Goal: Transaction & Acquisition: Book appointment/travel/reservation

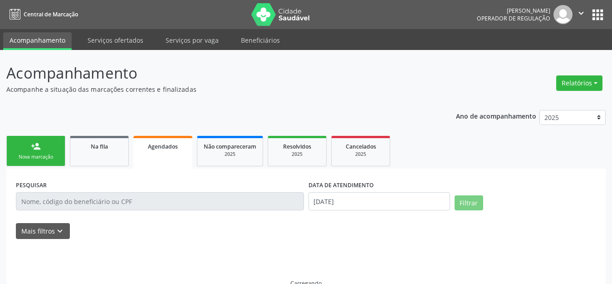
select select "7"
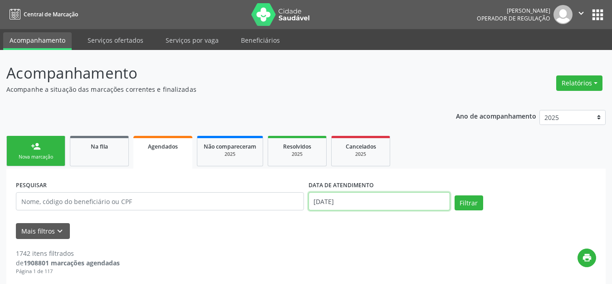
click at [346, 197] on input "27/08/2025" at bounding box center [380, 201] width 142 height 18
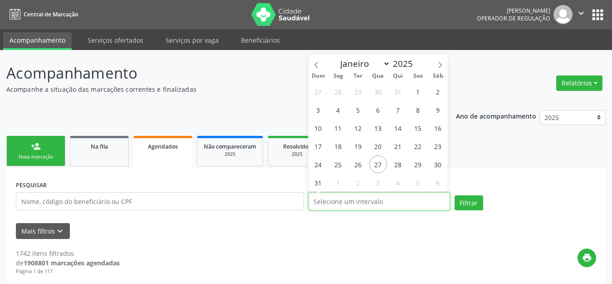
scroll to position [248, 0]
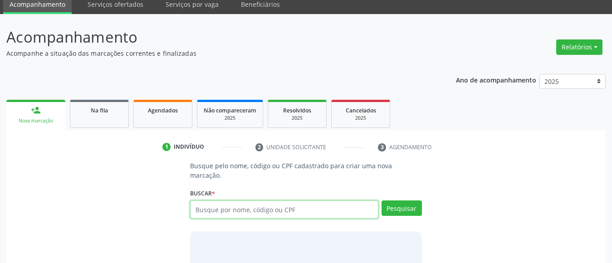
scroll to position [36, 0]
click at [281, 201] on input "text" at bounding box center [284, 210] width 188 height 18
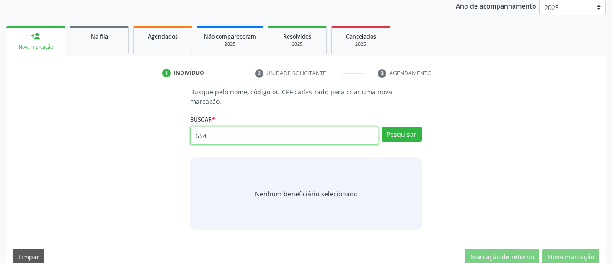
type input "654"
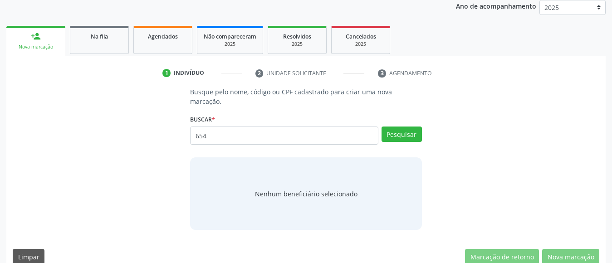
click at [427, 136] on div "Busque pelo nome, código ou CPF cadastrado para criar uma nova marcação. Buscar…" at bounding box center [306, 158] width 245 height 143
click at [409, 127] on button "Pesquisar" at bounding box center [402, 134] width 40 height 15
type input "654"
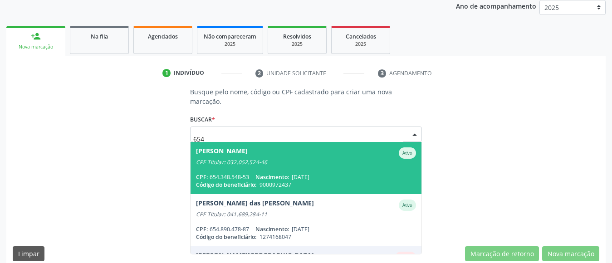
click at [359, 148] on div "Antonia Maria Goncalves Manolaque Ativo" at bounding box center [306, 153] width 220 height 11
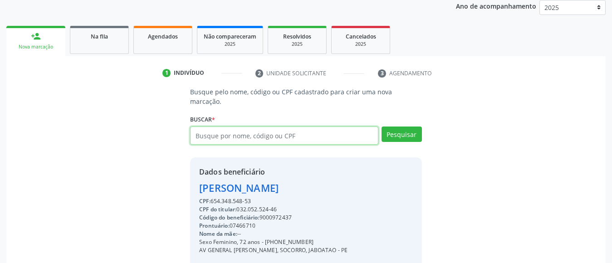
click at [246, 127] on input "text" at bounding box center [284, 136] width 188 height 18
type input "61655163"
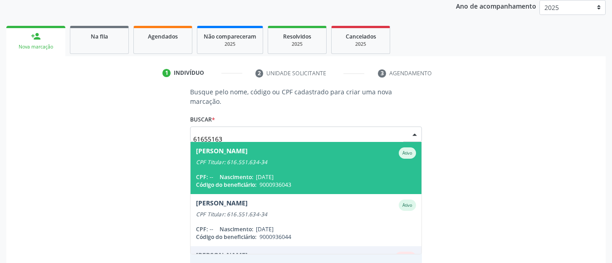
click at [246, 130] on input "61655163" at bounding box center [298, 139] width 210 height 18
click at [245, 130] on input "61655163" at bounding box center [298, 139] width 210 height 18
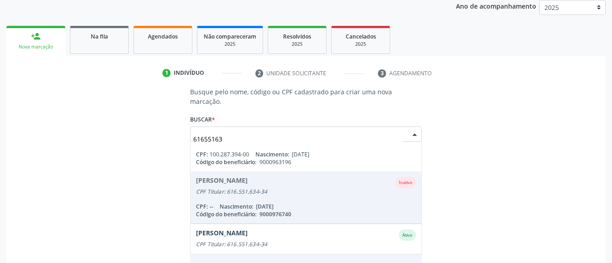
scroll to position [126, 0]
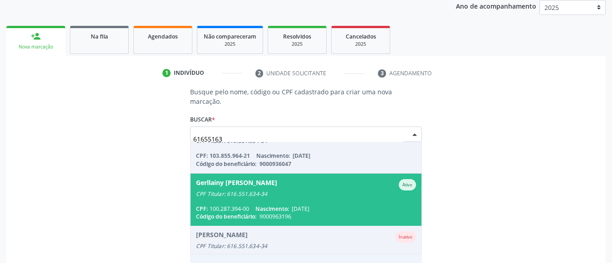
click at [315, 191] on span "Gerllainy Marinalva da Silva Ativo CPF Titular: 616.551.634-34 CPF: 100.287.394…" at bounding box center [306, 200] width 231 height 52
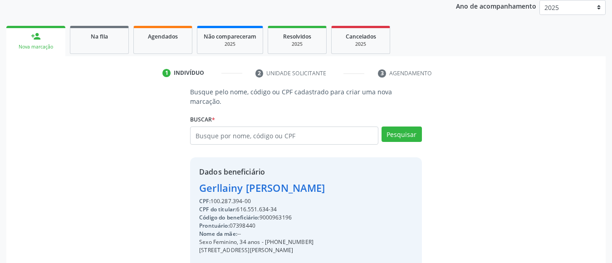
scroll to position [216, 0]
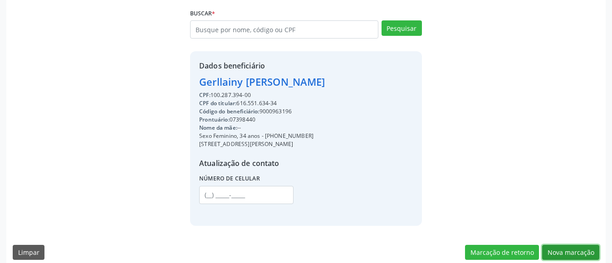
click at [578, 245] on button "Nova marcação" at bounding box center [570, 252] width 57 height 15
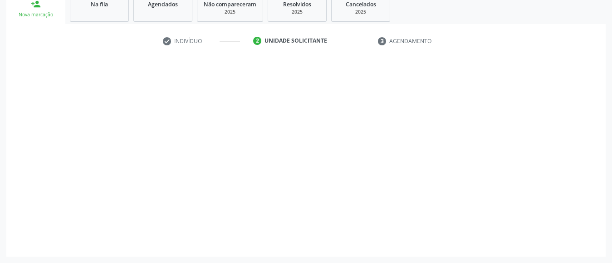
scroll to position [142, 0]
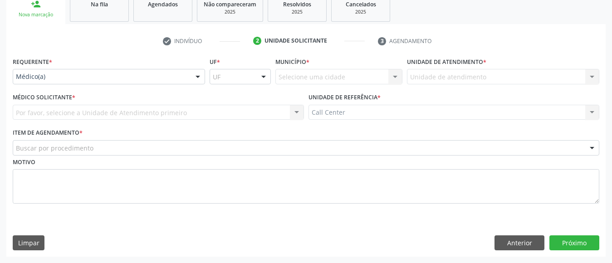
click at [192, 80] on div at bounding box center [198, 76] width 14 height 15
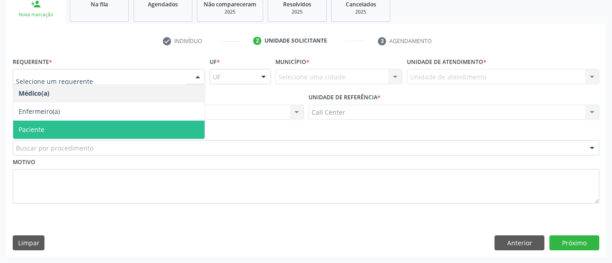
click at [153, 128] on span "Paciente" at bounding box center [109, 130] width 192 height 18
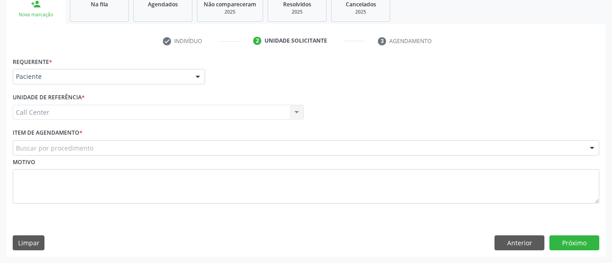
click at [153, 128] on div "Item de agendamento * Buscar por procedimento #0000 - Alergologia #0001 - Angio…" at bounding box center [306, 140] width 587 height 29
click at [152, 149] on div at bounding box center [306, 147] width 587 height 15
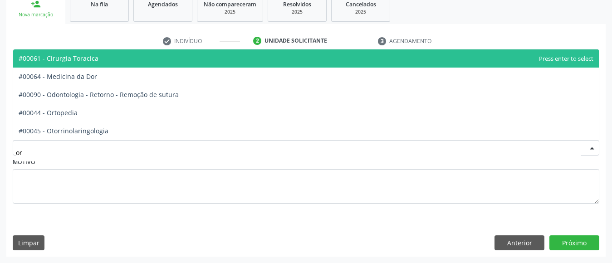
type input "ort"
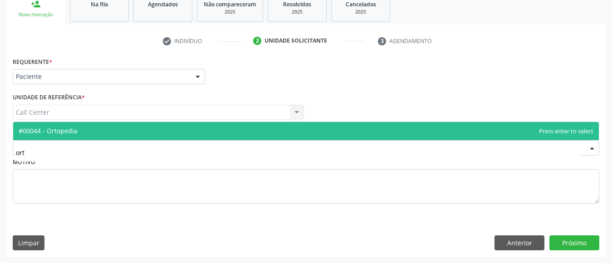
click at [156, 131] on span "#00044 - Ortopedia" at bounding box center [306, 131] width 586 height 18
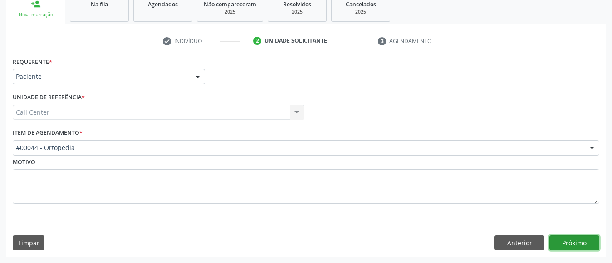
click at [571, 245] on button "Próximo" at bounding box center [575, 243] width 50 height 15
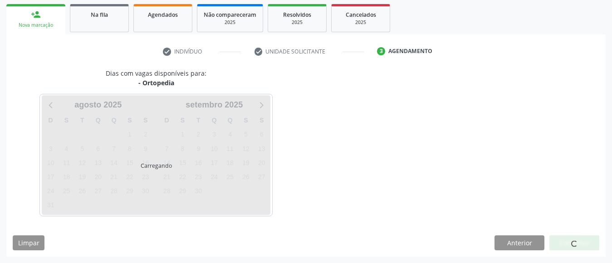
scroll to position [132, 0]
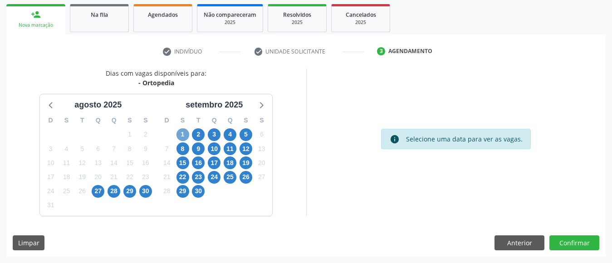
click at [182, 135] on span "1" at bounding box center [183, 134] width 13 height 13
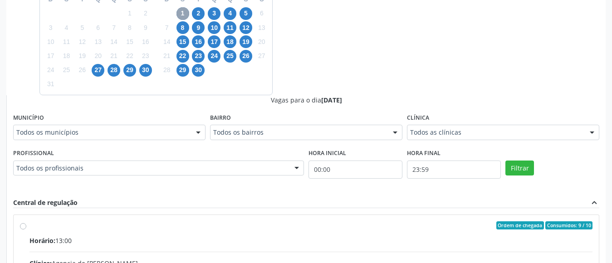
scroll to position [290, 0]
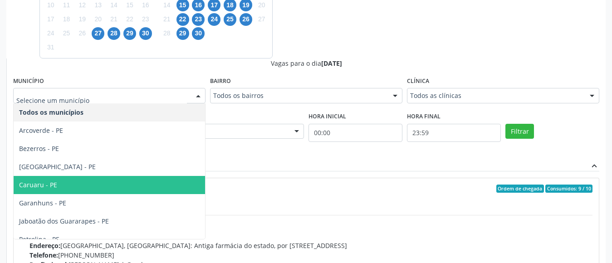
click at [92, 182] on span "Caruaru - PE" at bounding box center [110, 185] width 192 height 18
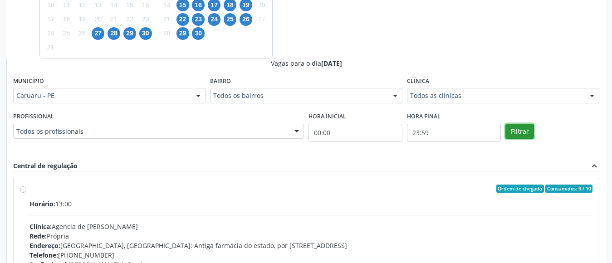
click at [516, 133] on button "Filtrar" at bounding box center [520, 131] width 29 height 15
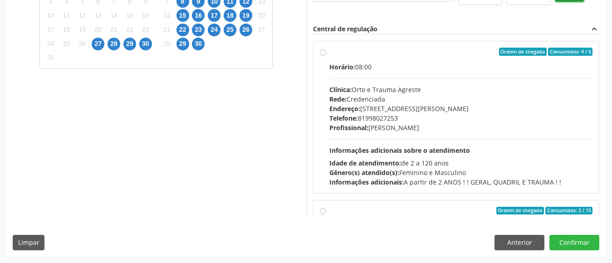
scroll to position [279, 0]
click at [113, 44] on span "28" at bounding box center [114, 44] width 13 height 13
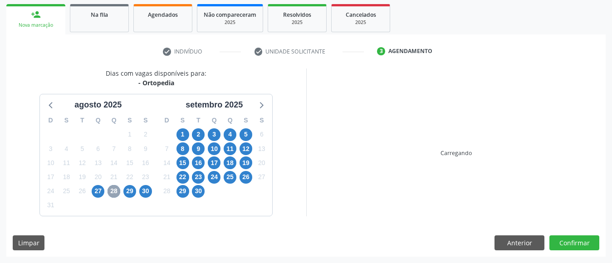
scroll to position [132, 0]
click at [113, 185] on span "28" at bounding box center [114, 191] width 13 height 13
click at [113, 44] on div "check Indivíduo check Unidade solicitante 3 Agendamento Busque pelo nome, códig…" at bounding box center [306, 145] width 600 height 222
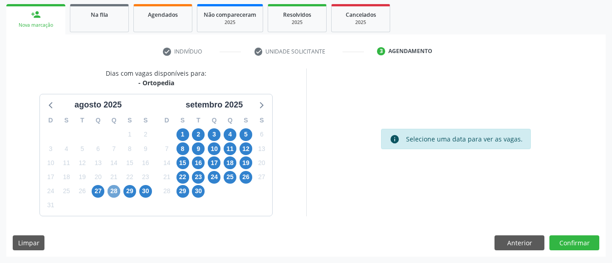
click at [114, 191] on span "28" at bounding box center [114, 191] width 13 height 13
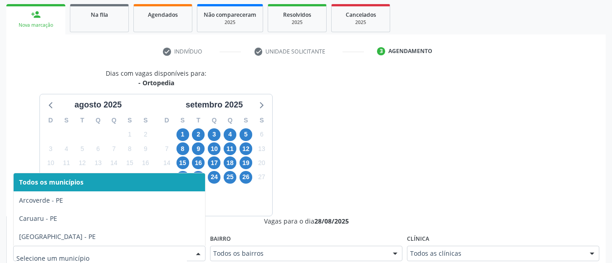
scroll to position [136, 0]
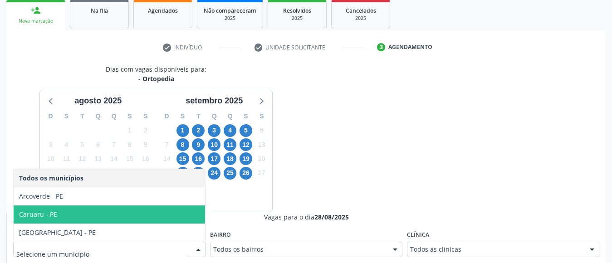
click at [168, 217] on span "Caruaru - PE" at bounding box center [110, 215] width 192 height 18
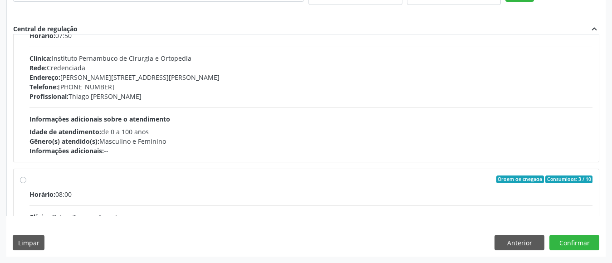
scroll to position [392, 0]
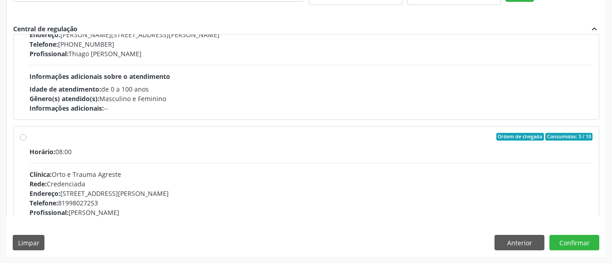
click at [591, 214] on div "Ordem de chegada Consumidos: 3 / 10 Horário: 08:00 Clínica: Orto e Trauma Agres…" at bounding box center [306, 202] width 586 height 153
click at [591, 214] on div "Ordem de chegada Consumidos: 3 / 10 Horário: 08:00 Clínica: Orto e Trauma Agres…" at bounding box center [307, 203] width 586 height 152
click at [590, 214] on div "Ordem de chegada Consumidos: 3 / 10 Horário: 08:00 Clínica: Orto e Trauma Agres…" at bounding box center [307, 203] width 586 height 152
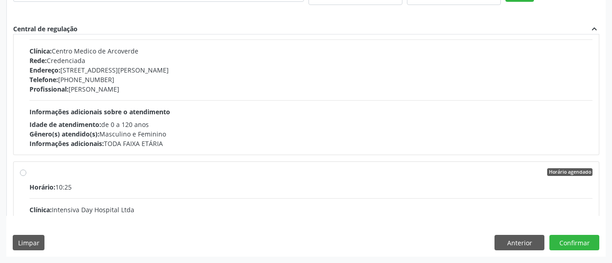
scroll to position [762, 0]
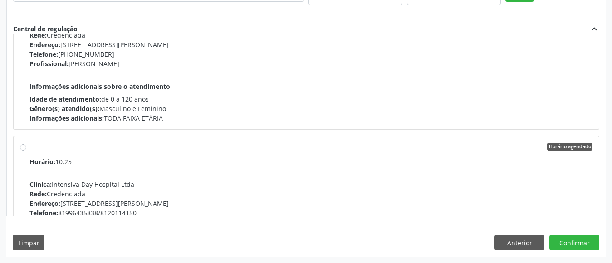
click at [591, 213] on div "Horário agendado Horário: 10:25 Clínica: Intensiva Day Hospital Ltda Rede: Cred…" at bounding box center [306, 212] width 586 height 153
click at [591, 214] on div "Horário agendado Horário: 10:25 Clínica: Intensiva Day Hospital Ltda Rede: Cred…" at bounding box center [306, 212] width 586 height 153
radio input "false"
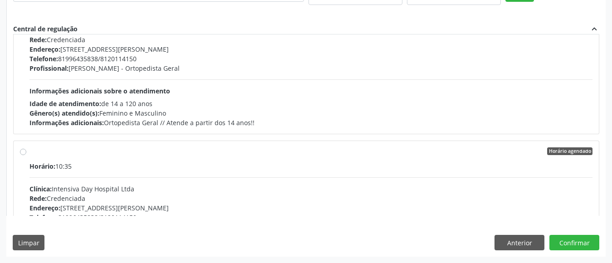
scroll to position [1104, 0]
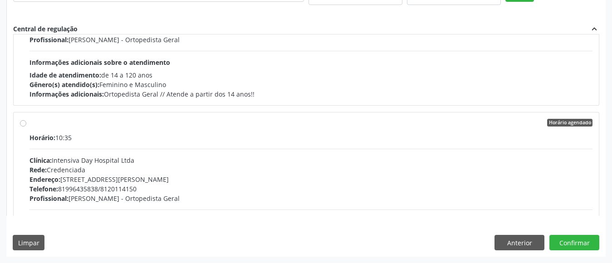
click at [591, 214] on div "Horário agendado Horário: 10:35 Clínica: Intensiva Day Hospital Ltda Rede: Cred…" at bounding box center [306, 188] width 586 height 153
click at [590, 214] on div "Horário agendado Horário: 10:35 Clínica: Intensiva Day Hospital Ltda Rede: Cred…" at bounding box center [307, 189] width 586 height 152
click at [589, 215] on div "Horário agendado Horário: 10:35 Clínica: Intensiva Day Hospital Ltda Rede: Cred…" at bounding box center [307, 189] width 586 height 152
radio input "false"
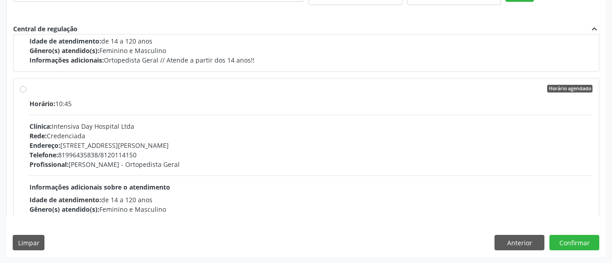
scroll to position [1476, 0]
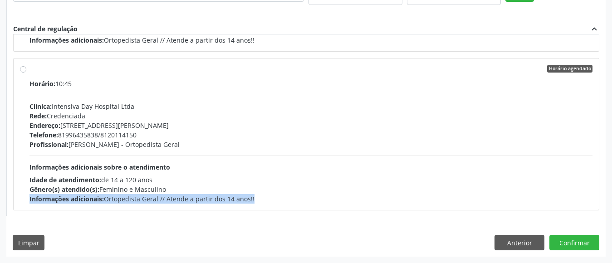
click at [591, 213] on div "Horário agendado Horário: 07:20 Clínica: Instituto Pernambuco de Cirurgia e Ort…" at bounding box center [306, 125] width 586 height 182
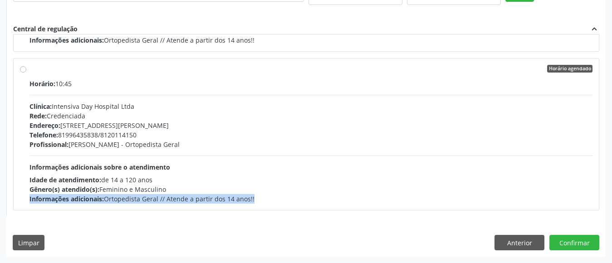
radio input "false"
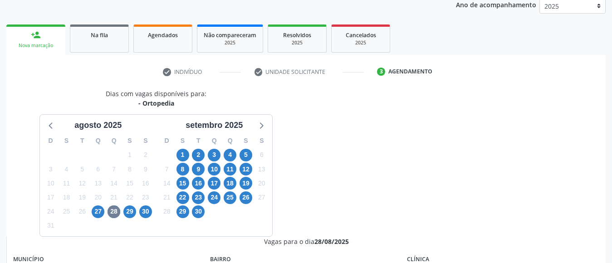
scroll to position [271, 0]
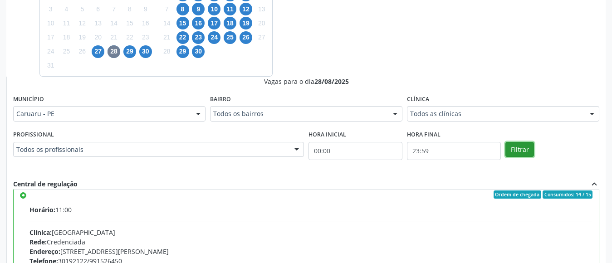
click at [519, 148] on button "Filtrar" at bounding box center [520, 149] width 29 height 15
radio input "false"
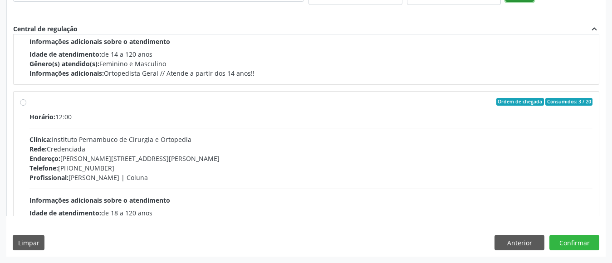
scroll to position [1368, 0]
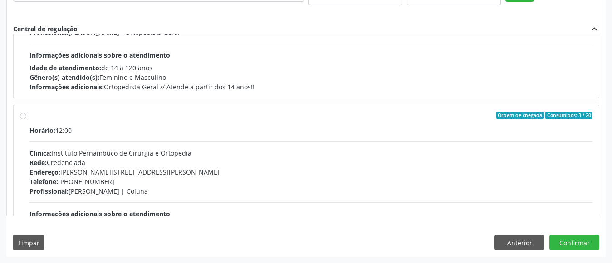
click at [493, 167] on div "Endereço: Av Agamenon Magalhaes, nº 961, Mauricio de Nassau, Caruaru - PE" at bounding box center [311, 172] width 563 height 10
click at [26, 120] on input "Ordem de chegada Consumidos: 3 / 20 Horário: 12:00 Clínica: Instituto Pernambuc…" at bounding box center [23, 116] width 6 height 8
radio input "true"
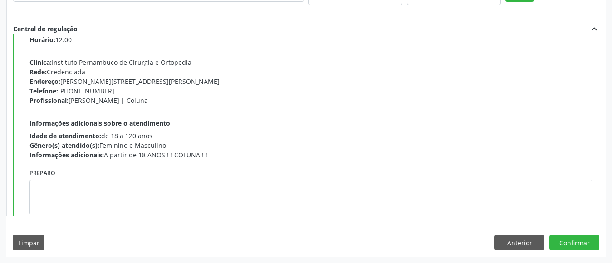
scroll to position [1477, 0]
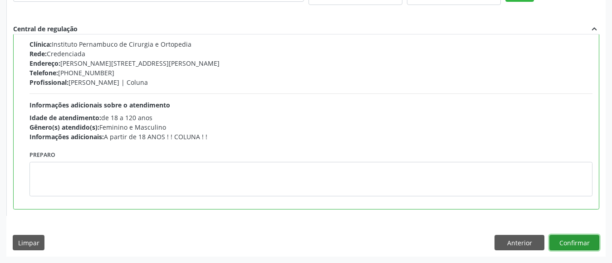
click at [564, 240] on button "Confirmar" at bounding box center [575, 242] width 50 height 15
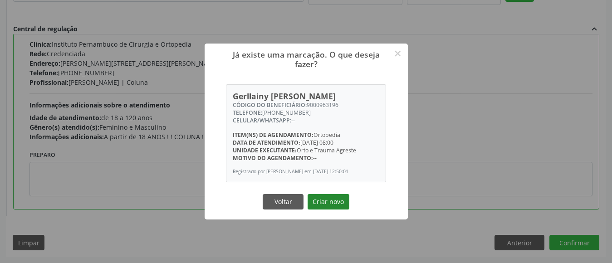
click at [326, 206] on button "Criar novo" at bounding box center [329, 201] width 42 height 15
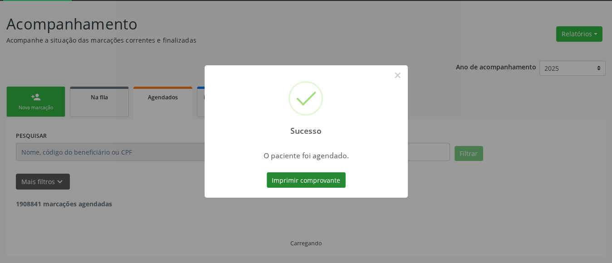
click at [323, 177] on button "Imprimir comprovante" at bounding box center [306, 179] width 79 height 15
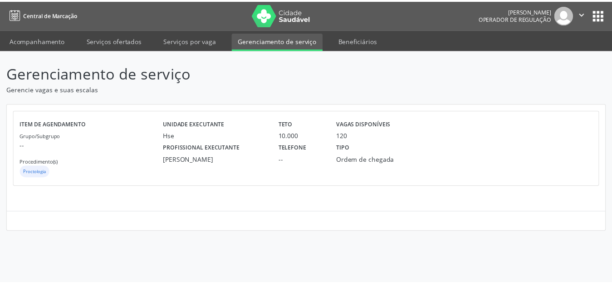
scroll to position [153, 0]
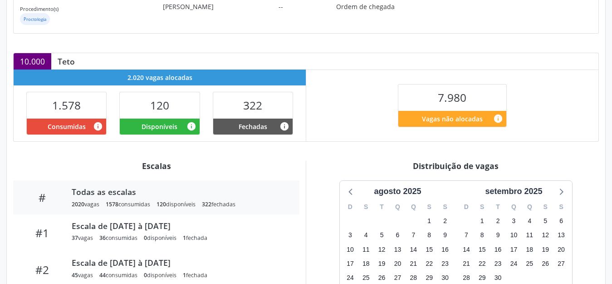
click at [394, 189] on div "março 2022" at bounding box center [398, 191] width 52 height 12
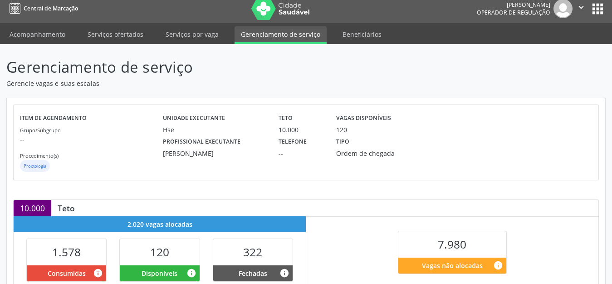
scroll to position [0, 0]
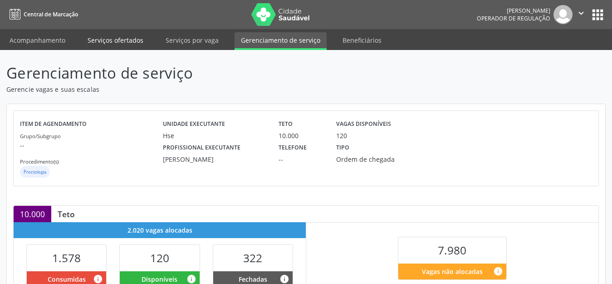
click at [111, 39] on link "Serviços ofertados" at bounding box center [115, 40] width 69 height 16
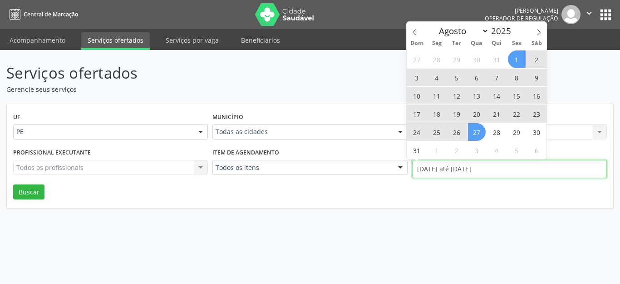
click at [454, 166] on input "01/08/2025 até 27/08/2025" at bounding box center [509, 169] width 195 height 18
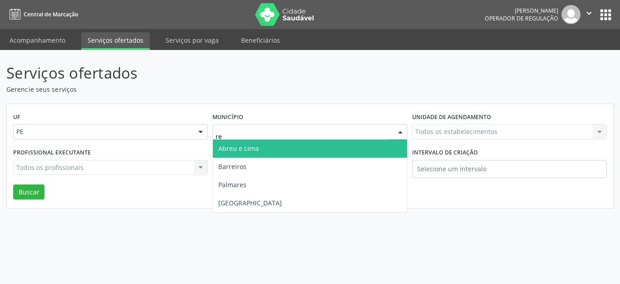
type input "rec"
click at [300, 148] on span "Recife" at bounding box center [310, 148] width 194 height 18
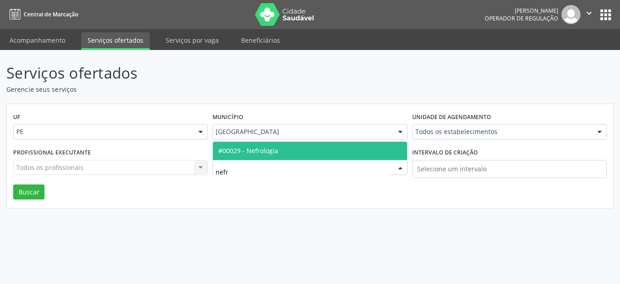
click at [282, 150] on span "#00029 - Nefrologia" at bounding box center [310, 151] width 194 height 18
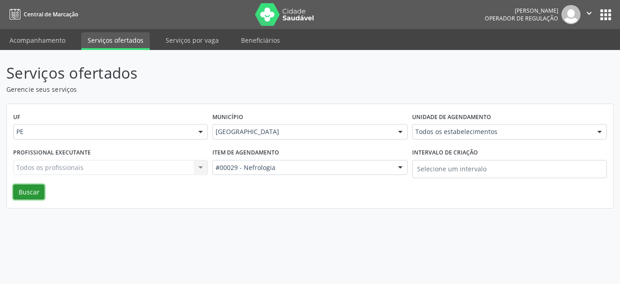
click at [35, 192] on button "Buscar" at bounding box center [28, 191] width 31 height 15
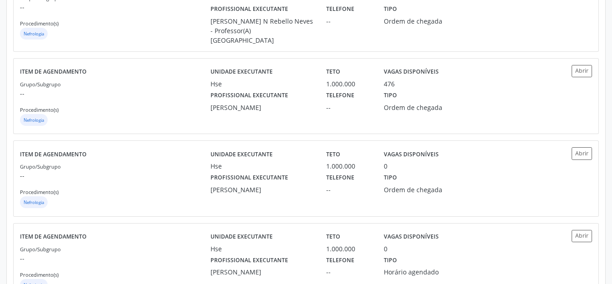
scroll to position [610, 0]
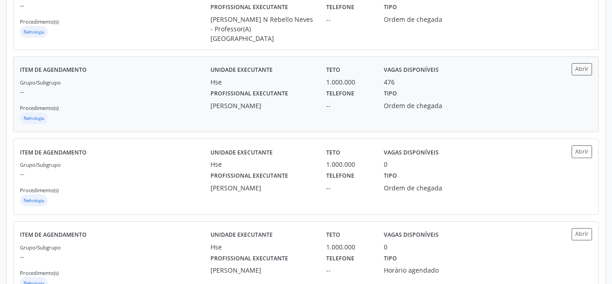
click at [237, 87] on label "Profissional executante" at bounding box center [250, 94] width 78 height 14
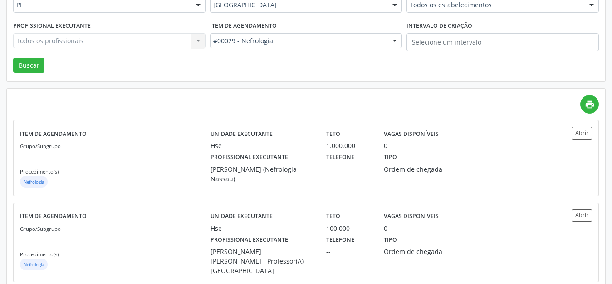
scroll to position [101, 0]
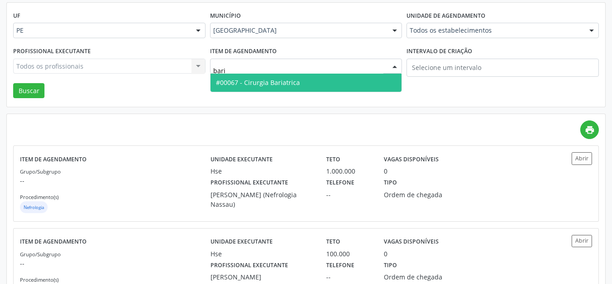
type input "baria"
click at [289, 83] on span "#00067 - Cirurgia Bariatrica" at bounding box center [258, 82] width 84 height 9
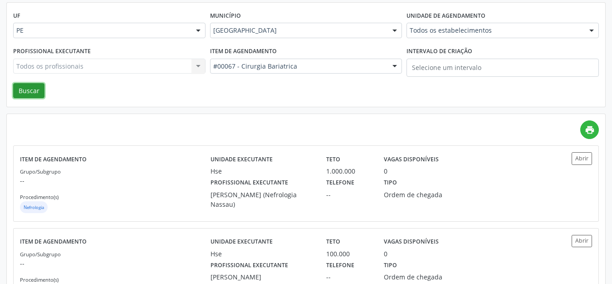
click at [27, 92] on button "Buscar" at bounding box center [28, 90] width 31 height 15
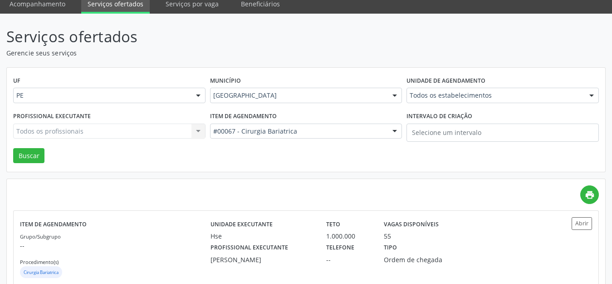
scroll to position [59, 0]
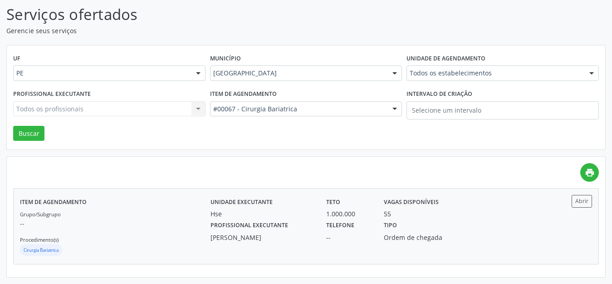
click at [321, 218] on div "Telefone --" at bounding box center [349, 230] width 58 height 24
click at [393, 69] on div at bounding box center [395, 73] width 14 height 15
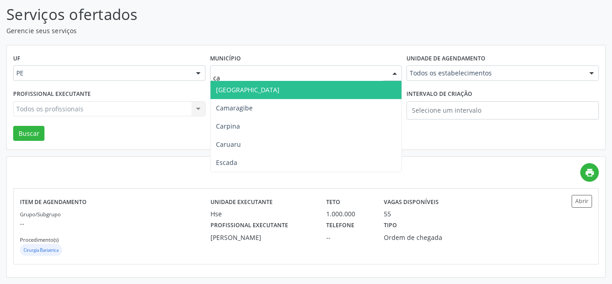
type input "car"
click at [339, 89] on span "Carpina" at bounding box center [307, 90] width 192 height 18
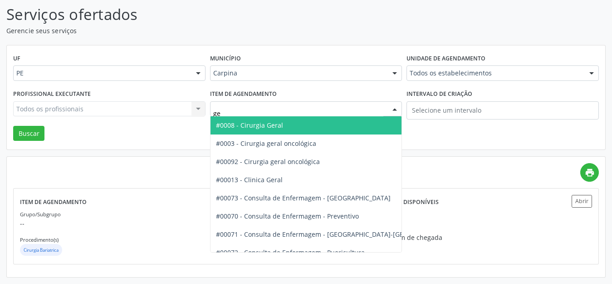
type input "ger"
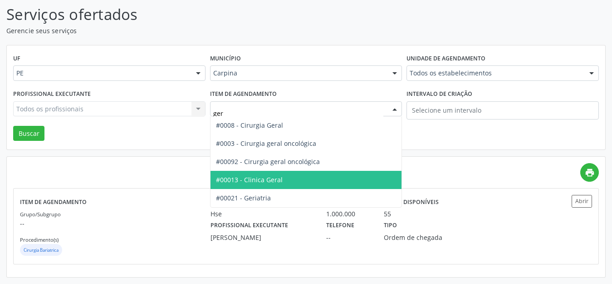
click at [275, 179] on span "#00013 - Clinica Geral" at bounding box center [249, 179] width 67 height 9
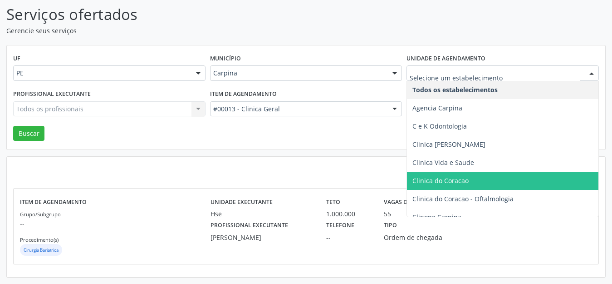
click at [438, 179] on span "Clinica do Coracao" at bounding box center [441, 180] width 56 height 9
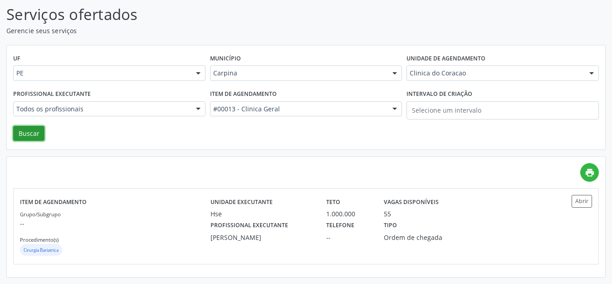
click at [35, 138] on button "Buscar" at bounding box center [28, 133] width 31 height 15
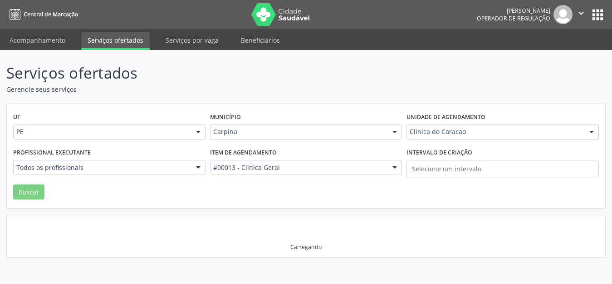
scroll to position [0, 0]
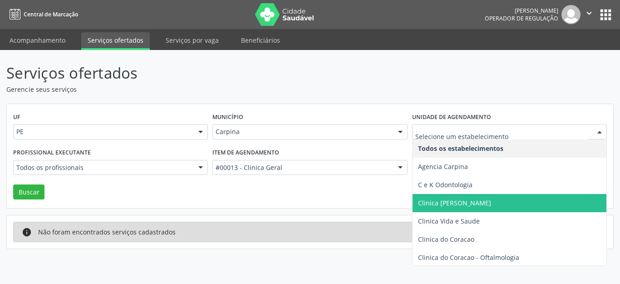
click at [470, 197] on span "Clinica Dioclecio Coutinho" at bounding box center [510, 203] width 194 height 18
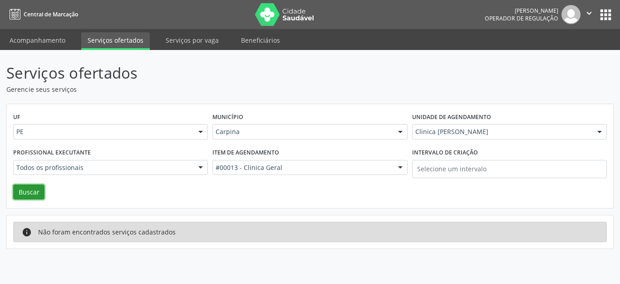
click at [24, 189] on button "Buscar" at bounding box center [28, 191] width 31 height 15
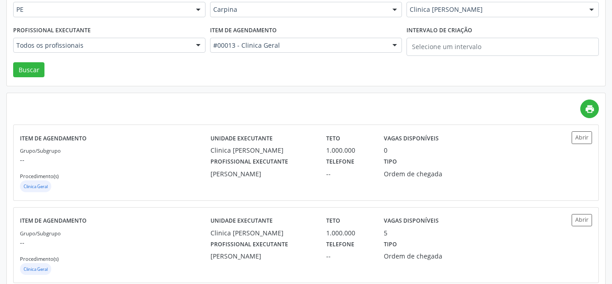
scroll to position [131, 0]
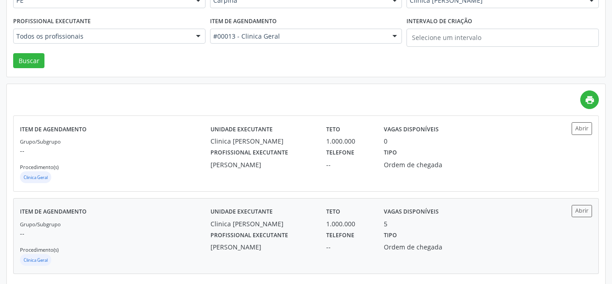
click at [293, 222] on div "Clinica Dioclecio Coutinho" at bounding box center [262, 224] width 103 height 10
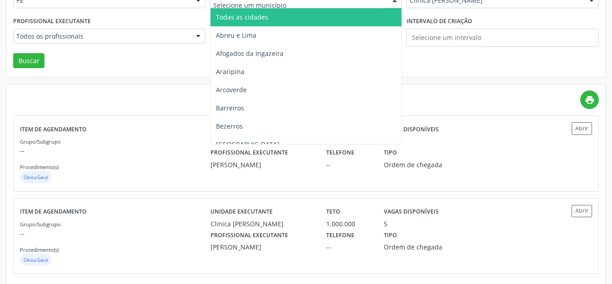
scroll to position [127, 0]
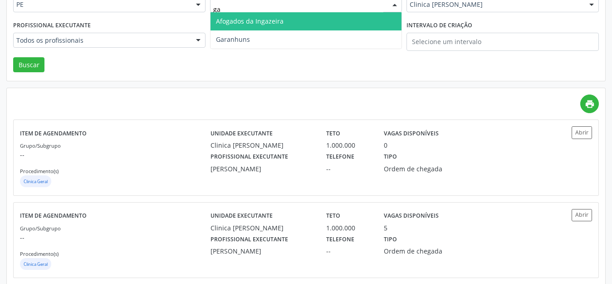
type input "gar"
click at [257, 20] on span "Garanhuns" at bounding box center [307, 21] width 192 height 18
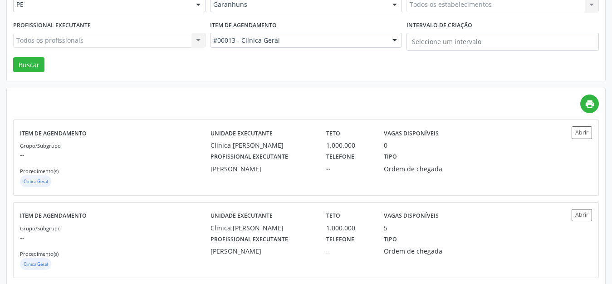
click at [257, 20] on div "UF PE PE Nenhum resultado encontrado para: " " Não há nenhuma opção para ser ex…" at bounding box center [306, 29] width 599 height 104
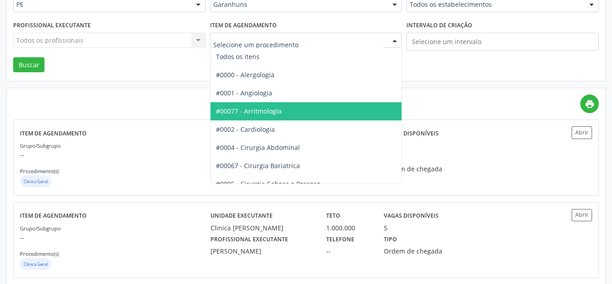
click at [261, 38] on input "text" at bounding box center [298, 45] width 171 height 18
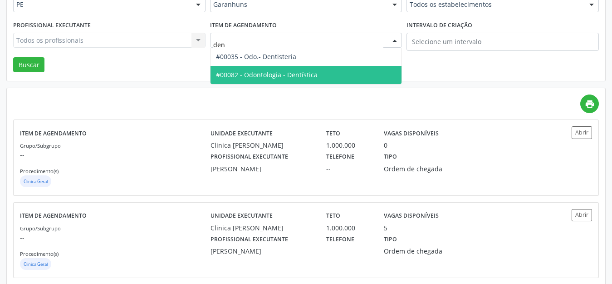
type input "dent"
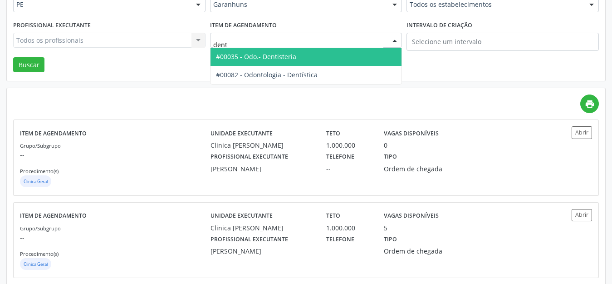
click at [272, 56] on span "#00035 - Odo.- Dentisteria" at bounding box center [256, 56] width 80 height 9
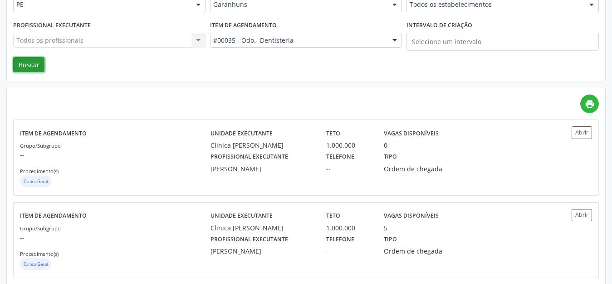
click at [29, 63] on button "Buscar" at bounding box center [28, 64] width 31 height 15
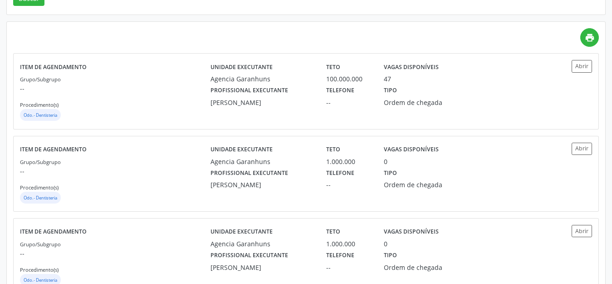
scroll to position [192, 0]
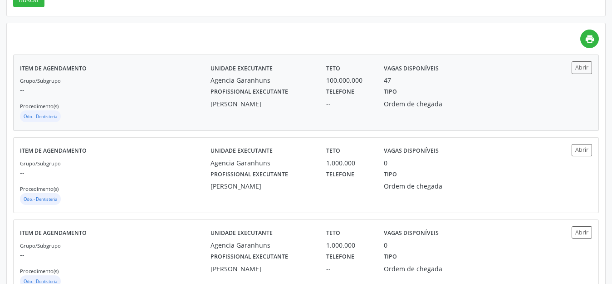
click at [364, 102] on div "--" at bounding box center [348, 104] width 45 height 10
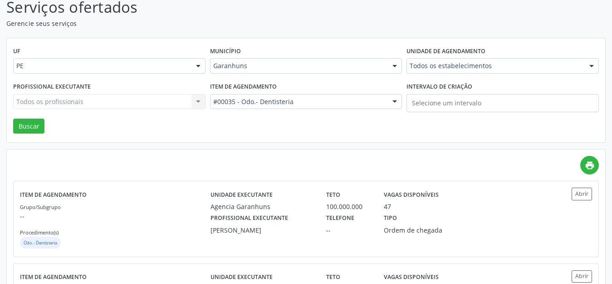
scroll to position [0, 0]
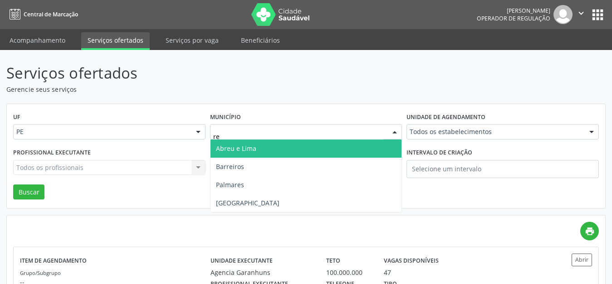
type input "rec"
click at [277, 148] on span "Recife" at bounding box center [307, 148] width 192 height 18
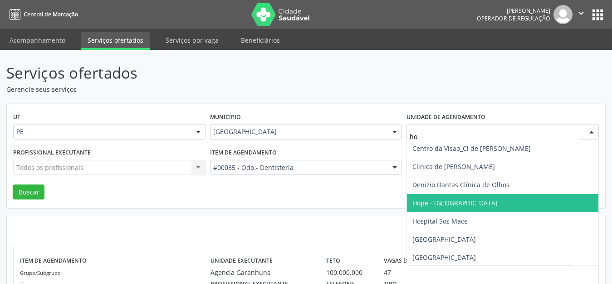
type input "hop"
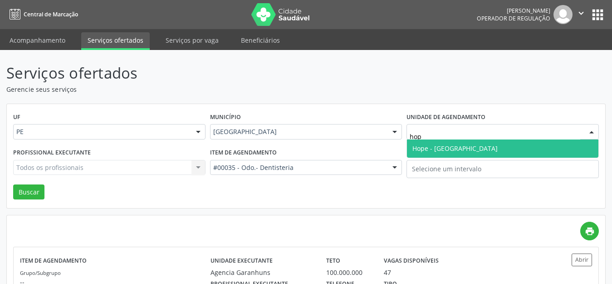
click at [425, 148] on span "Hope - Hospital de Olhos de Pernambuco" at bounding box center [455, 148] width 85 height 9
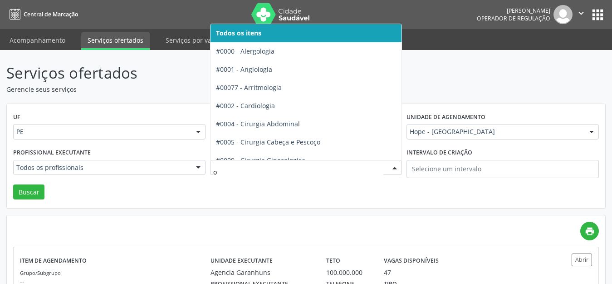
type input "of"
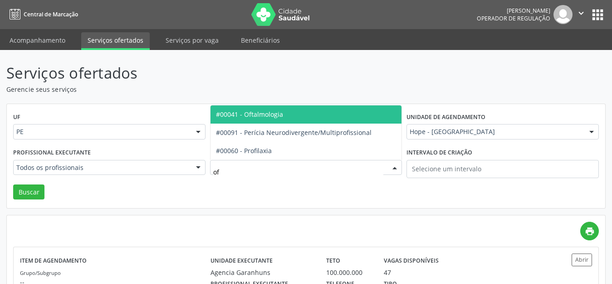
click at [336, 113] on span "#00041 - Oftalmologia" at bounding box center [307, 114] width 192 height 18
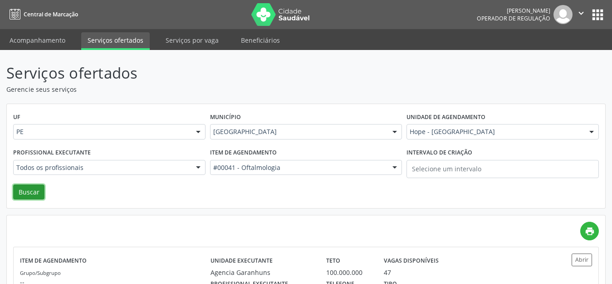
click at [25, 187] on button "Buscar" at bounding box center [28, 191] width 31 height 15
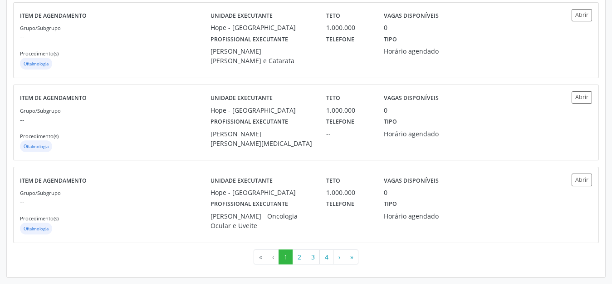
scroll to position [1291, 0]
click at [299, 258] on button "2" at bounding box center [299, 256] width 14 height 15
click at [313, 256] on button "3" at bounding box center [313, 256] width 14 height 15
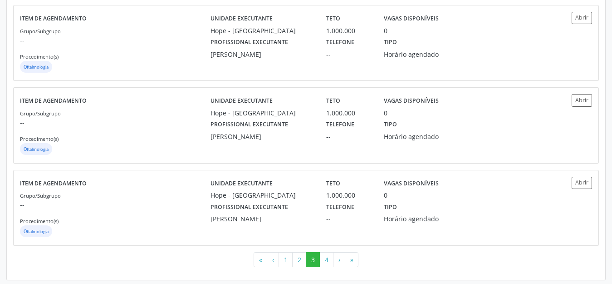
scroll to position [1248, 0]
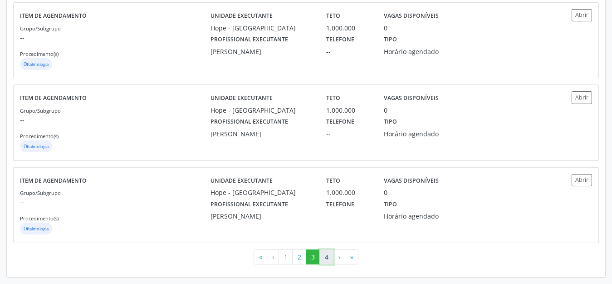
click at [324, 258] on button "4" at bounding box center [327, 256] width 14 height 15
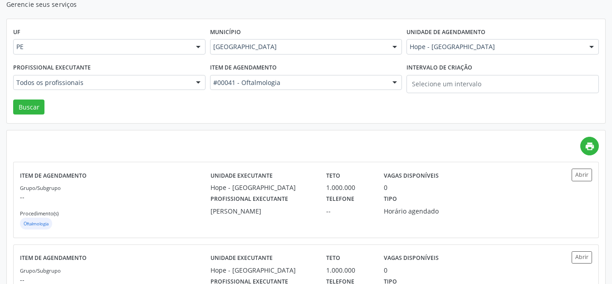
scroll to position [0, 0]
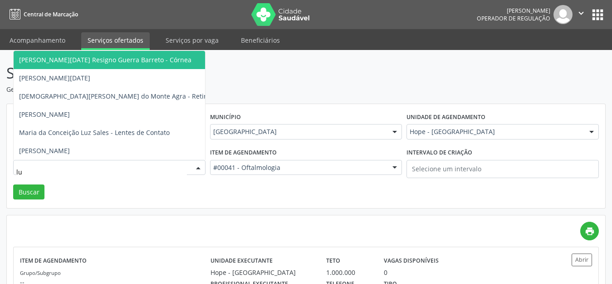
type input "lua"
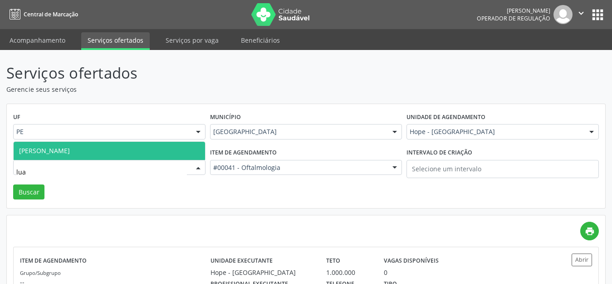
click at [114, 147] on span "Luan Fellipe Bispo Almeida" at bounding box center [110, 151] width 192 height 18
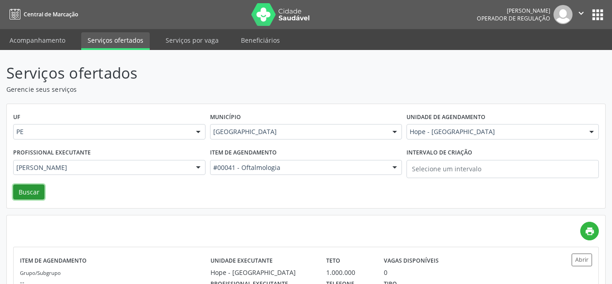
click at [26, 192] on button "Buscar" at bounding box center [28, 191] width 31 height 15
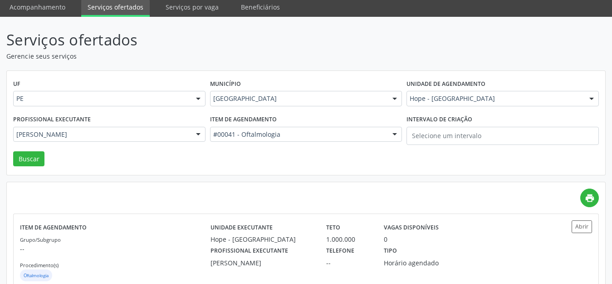
scroll to position [59, 0]
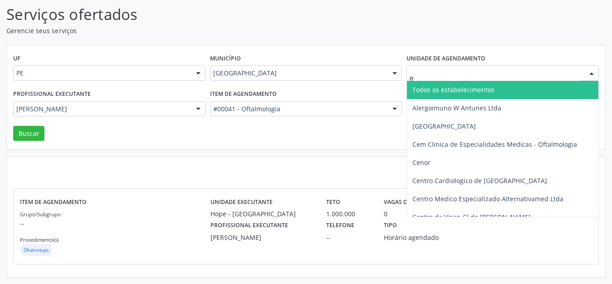
type input "of"
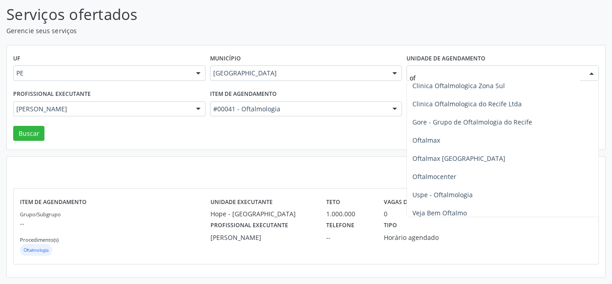
scroll to position [61, 0]
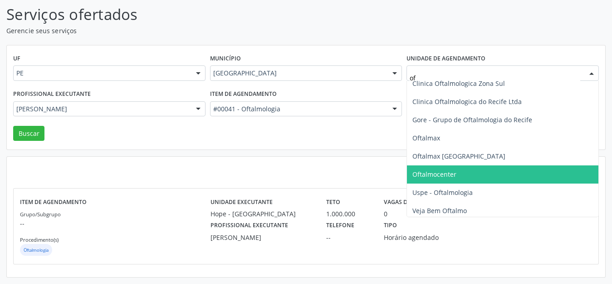
click at [452, 174] on span "Oftalmocenter" at bounding box center [435, 174] width 44 height 9
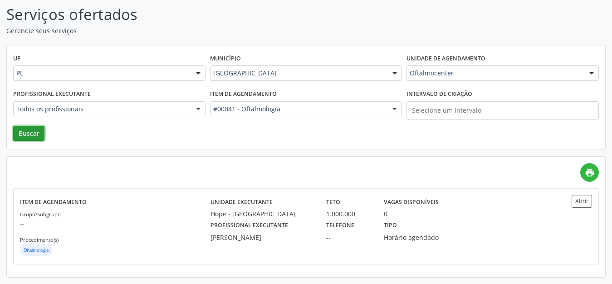
click at [30, 132] on button "Buscar" at bounding box center [28, 133] width 31 height 15
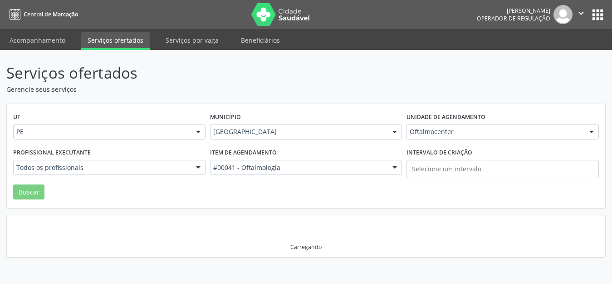
scroll to position [0, 0]
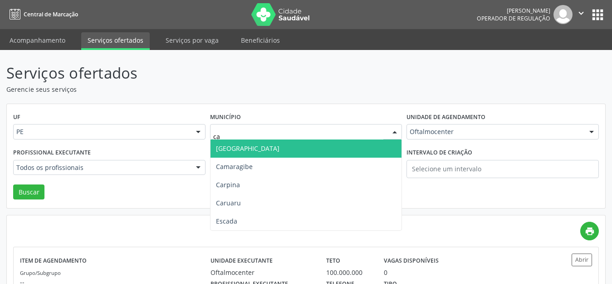
type input "car"
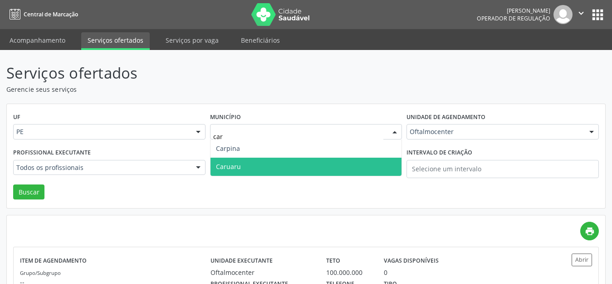
click at [271, 168] on span "Caruaru" at bounding box center [307, 167] width 192 height 18
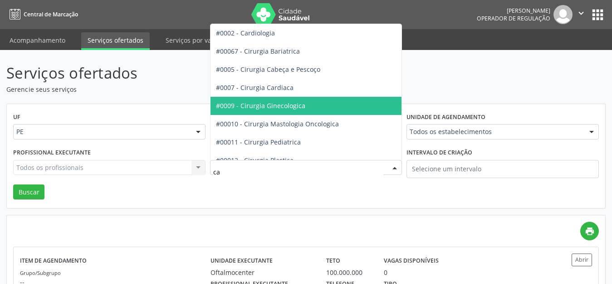
type input "car"
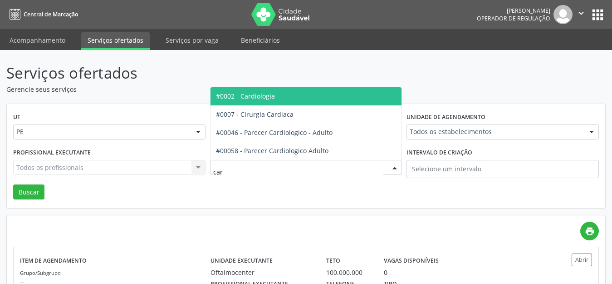
click at [293, 92] on span "#0002 - Cardiologia" at bounding box center [307, 96] width 192 height 18
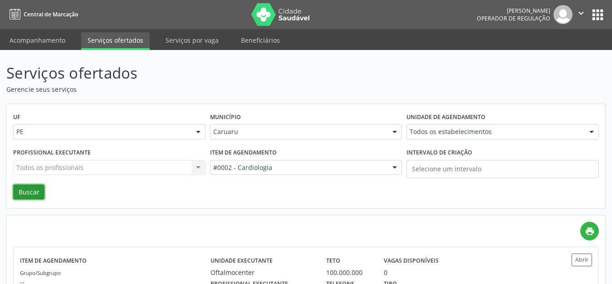
click at [23, 193] on button "Buscar" at bounding box center [28, 191] width 31 height 15
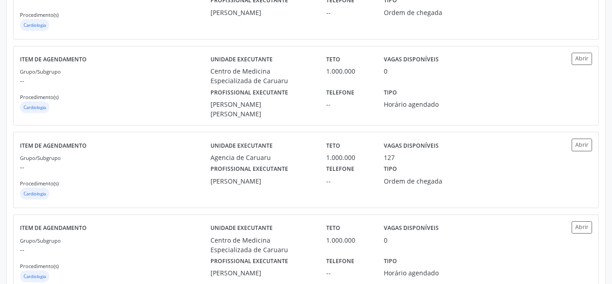
scroll to position [734, 0]
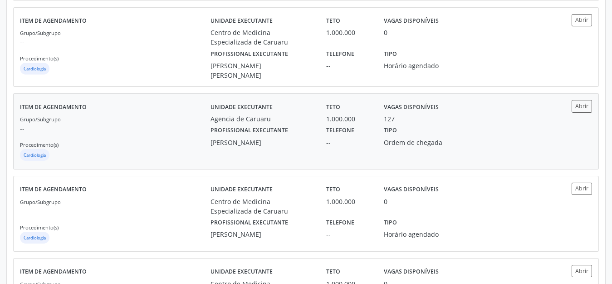
click at [326, 131] on label "Telefone" at bounding box center [340, 130] width 28 height 14
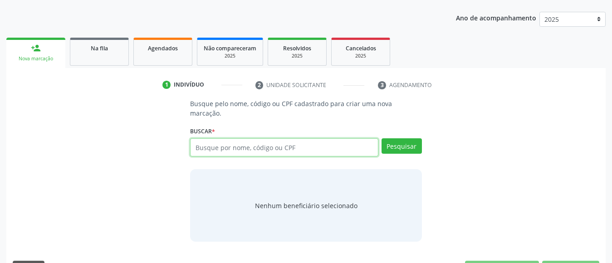
scroll to position [114, 0]
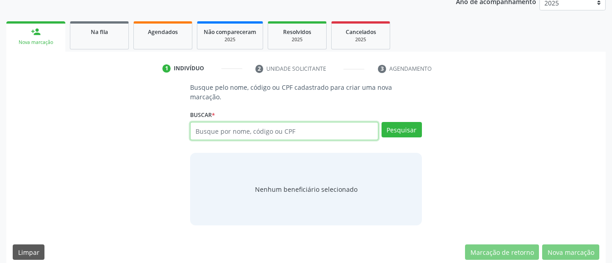
click at [347, 127] on input "text" at bounding box center [284, 131] width 188 height 18
click at [343, 126] on input "text" at bounding box center [284, 131] width 188 height 18
click at [335, 125] on input "text" at bounding box center [284, 131] width 188 height 18
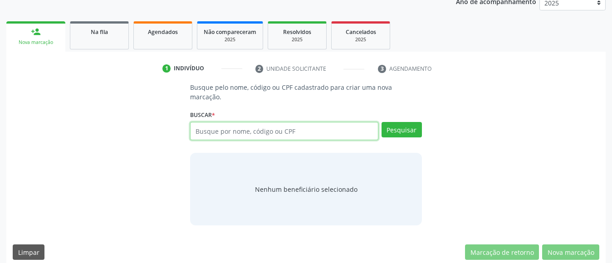
click at [334, 127] on input "text" at bounding box center [284, 131] width 188 height 18
click at [331, 127] on input "text" at bounding box center [284, 131] width 188 height 18
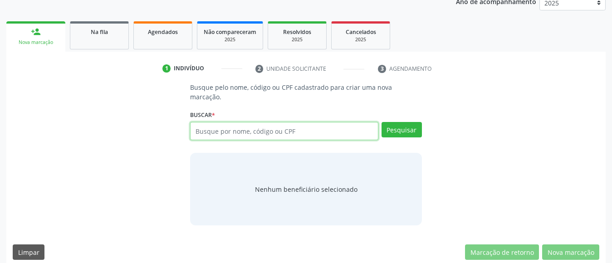
click at [331, 127] on input "text" at bounding box center [284, 131] width 188 height 18
click at [330, 127] on input "text" at bounding box center [284, 131] width 188 height 18
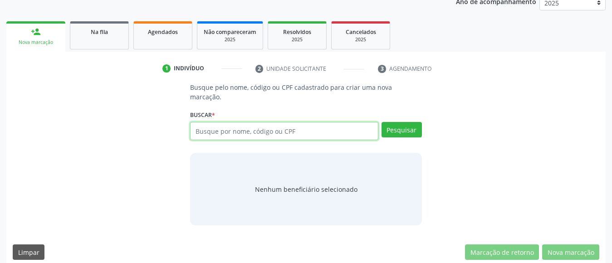
click at [328, 126] on input "text" at bounding box center [284, 131] width 188 height 18
click at [327, 128] on input "text" at bounding box center [284, 131] width 188 height 18
click at [325, 128] on input "text" at bounding box center [284, 131] width 188 height 18
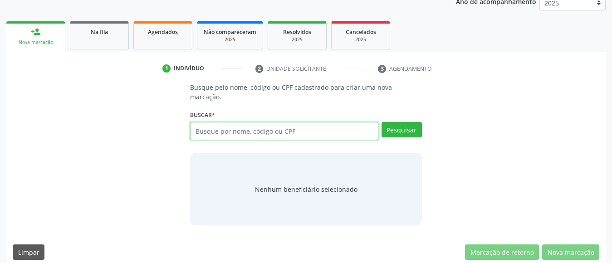
drag, startPoint x: 325, startPoint y: 128, endPoint x: 320, endPoint y: 126, distance: 5.5
click at [320, 126] on input "text" at bounding box center [284, 131] width 188 height 18
type input "08186664475"
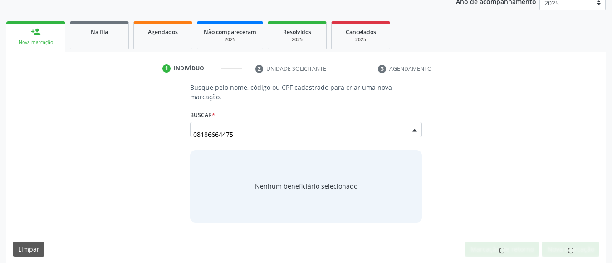
scroll to position [111, 0]
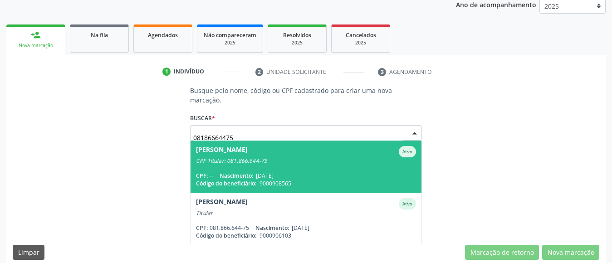
click at [231, 128] on input "08186664475" at bounding box center [298, 137] width 210 height 18
click at [230, 128] on input "08186664475" at bounding box center [298, 137] width 210 height 18
click at [275, 158] on div "CPF Titular: 081.866.644-75" at bounding box center [306, 161] width 220 height 7
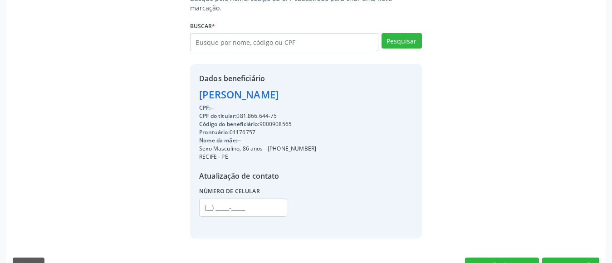
scroll to position [216, 0]
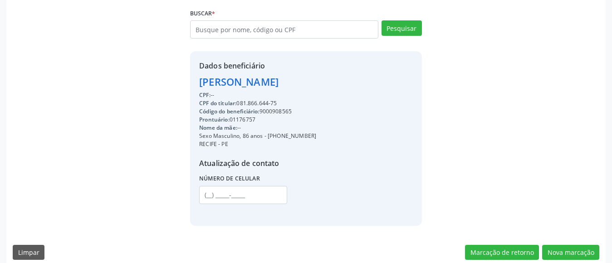
click at [404, 73] on div "Dados beneficiário Antonio Agostinho de Andrade CPF: -- CPF do titular: 081.866…" at bounding box center [306, 138] width 232 height 174
click at [581, 245] on button "Nova marcação" at bounding box center [570, 252] width 57 height 15
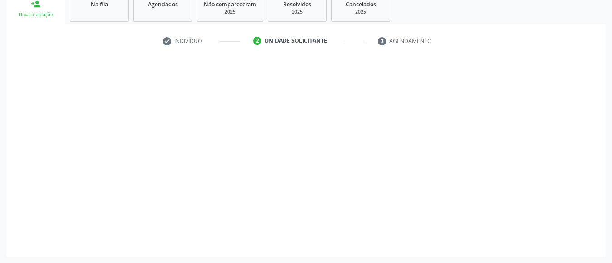
scroll to position [142, 0]
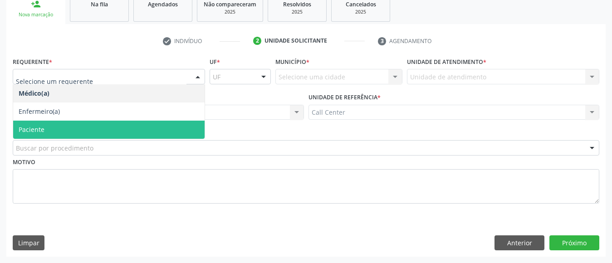
click at [126, 130] on span "Paciente" at bounding box center [109, 130] width 192 height 18
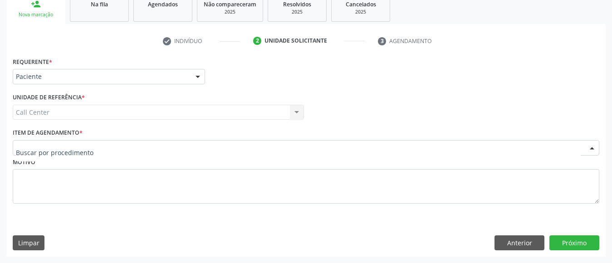
click at [123, 148] on div at bounding box center [306, 147] width 587 height 15
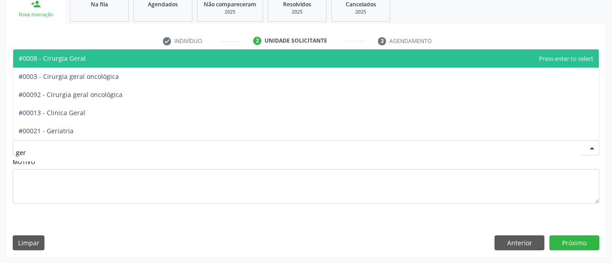
type input "gera"
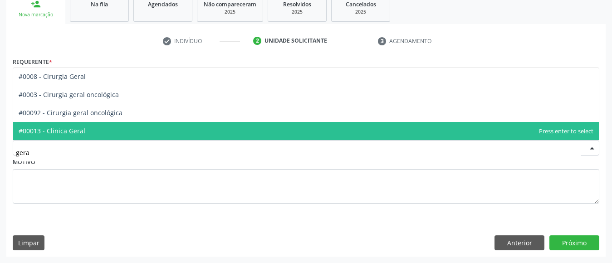
click at [123, 134] on span "#00013 - Clinica Geral" at bounding box center [306, 131] width 586 height 18
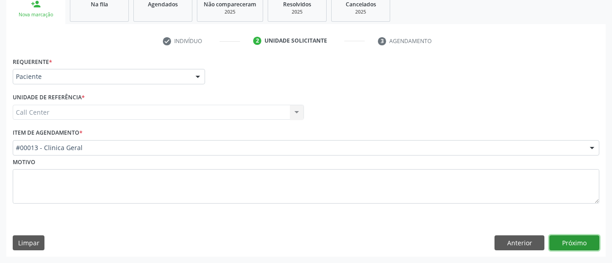
click at [585, 240] on button "Próximo" at bounding box center [575, 243] width 50 height 15
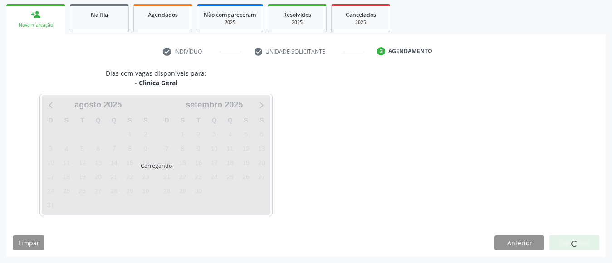
scroll to position [132, 0]
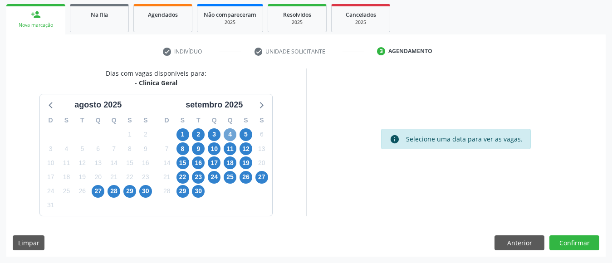
click at [231, 134] on span "4" at bounding box center [230, 134] width 13 height 13
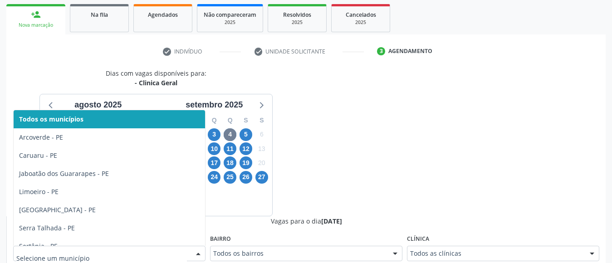
scroll to position [136, 0]
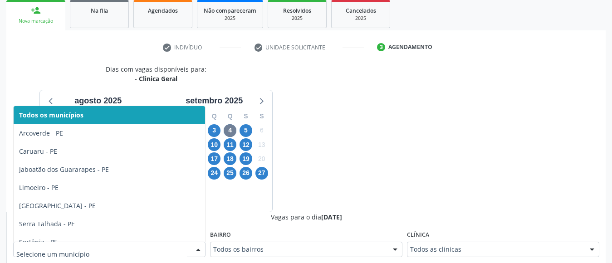
click at [189, 253] on div at bounding box center [109, 249] width 192 height 15
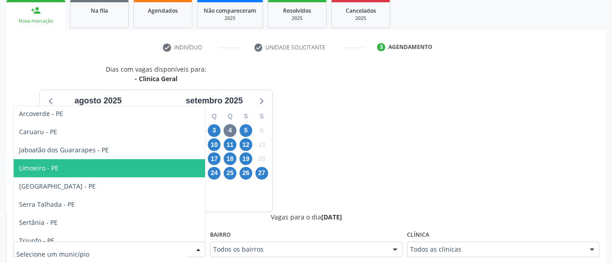
scroll to position [28, 0]
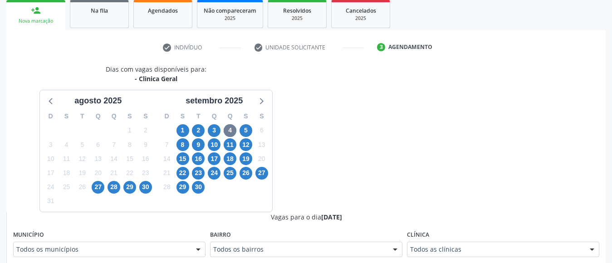
click at [469, 21] on ul "person_add Nova marcação Na fila Agendados Não compareceram 2025 Resolvidos 202…" at bounding box center [306, 14] width 600 height 33
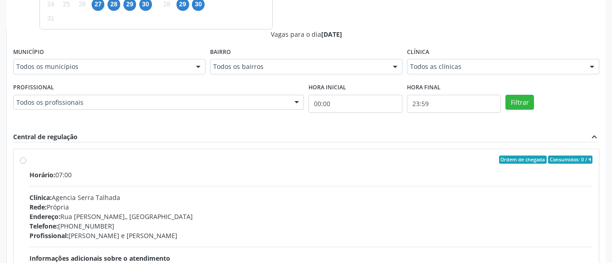
scroll to position [427, 0]
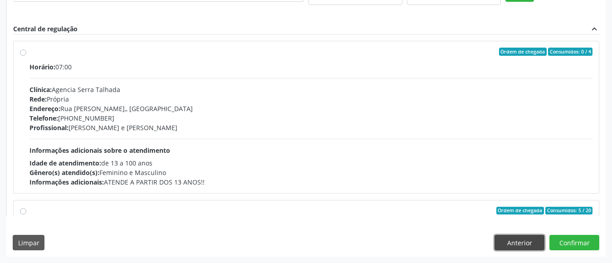
click at [513, 241] on button "Anterior" at bounding box center [520, 242] width 50 height 15
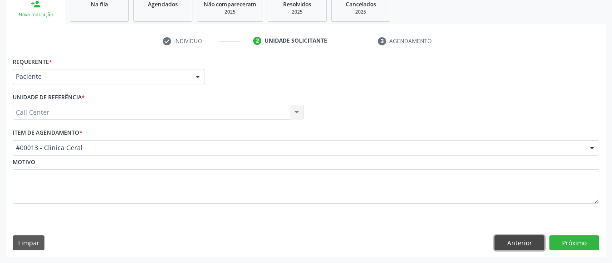
click at [512, 241] on button "Anterior" at bounding box center [520, 243] width 50 height 15
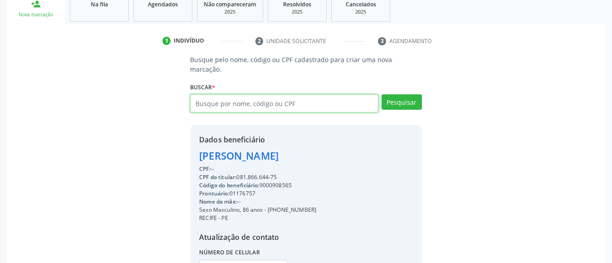
click at [312, 94] on input "text" at bounding box center [284, 103] width 188 height 18
type input "02188611411"
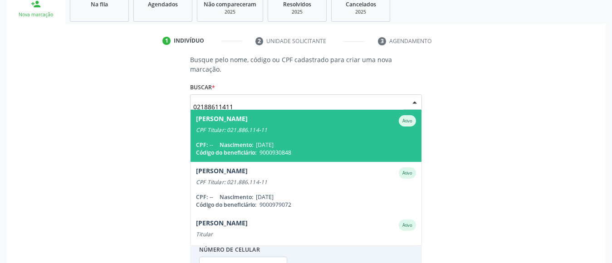
click at [311, 98] on input "02188611411" at bounding box center [298, 107] width 210 height 18
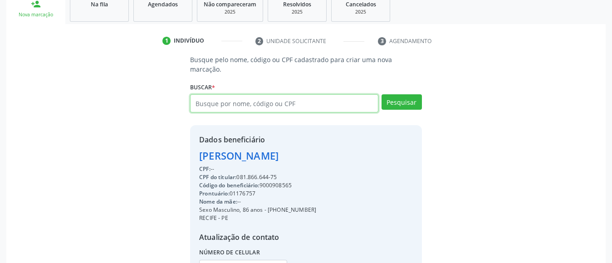
click at [227, 94] on input "text" at bounding box center [284, 103] width 188 height 18
type input "10481583491"
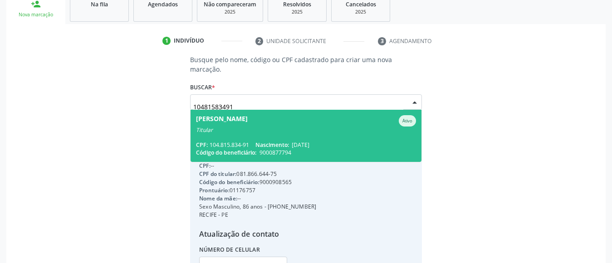
click at [227, 98] on input "10481583491" at bounding box center [298, 107] width 210 height 18
click at [221, 98] on input "10481583491" at bounding box center [298, 107] width 210 height 18
click at [229, 98] on input "10481583491" at bounding box center [298, 107] width 210 height 18
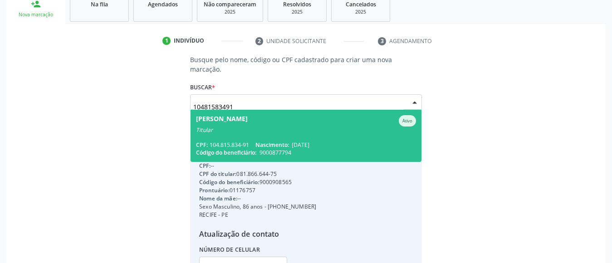
click at [229, 98] on input "10481583491" at bounding box center [298, 107] width 210 height 18
click at [248, 115] on div "Raquel Durval de Oliveira" at bounding box center [222, 120] width 52 height 11
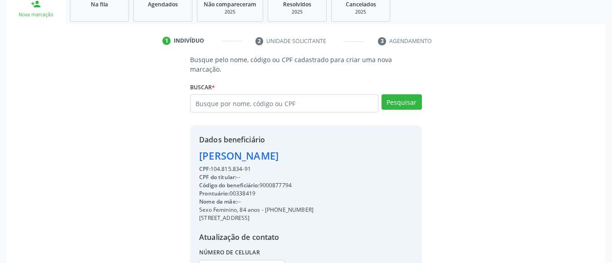
click at [254, 112] on div "Busque pelo nome, código ou CPF cadastrado para criar uma nova marcação. Buscar…" at bounding box center [306, 177] width 245 height 245
click at [77, 134] on div "Busque pelo nome, código ou CPF cadastrado para criar uma nova marcação. Buscar…" at bounding box center [306, 177] width 587 height 245
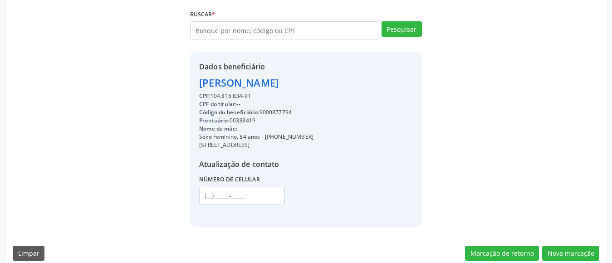
scroll to position [216, 0]
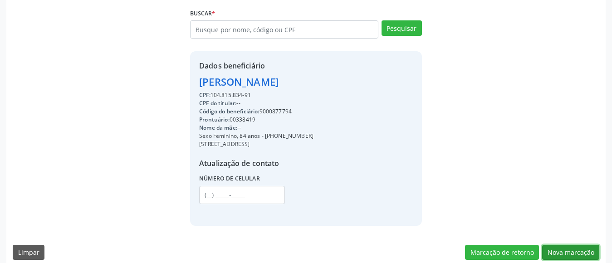
click at [567, 245] on button "Nova marcação" at bounding box center [570, 252] width 57 height 15
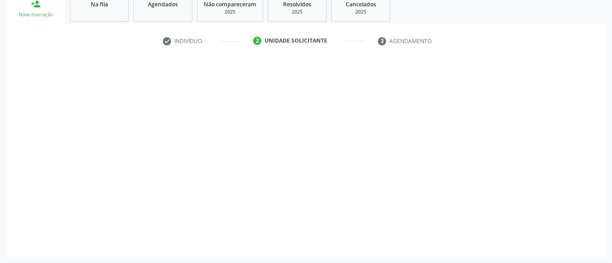
scroll to position [142, 0]
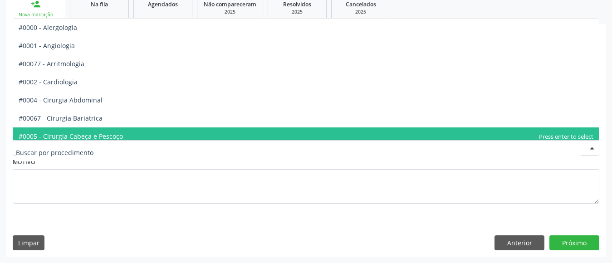
click at [219, 143] on div at bounding box center [306, 147] width 587 height 15
type input "of"
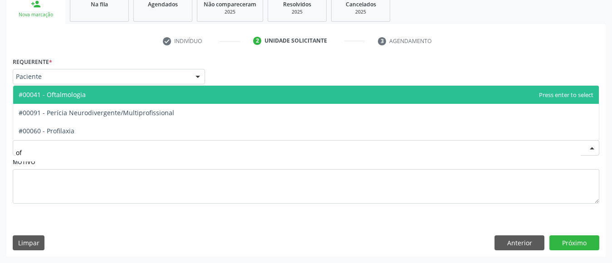
click at [133, 90] on span "#00041 - Oftalmologia" at bounding box center [306, 95] width 586 height 18
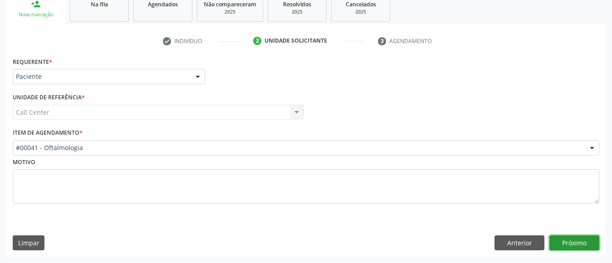
click at [558, 241] on button "Próximo" at bounding box center [575, 243] width 50 height 15
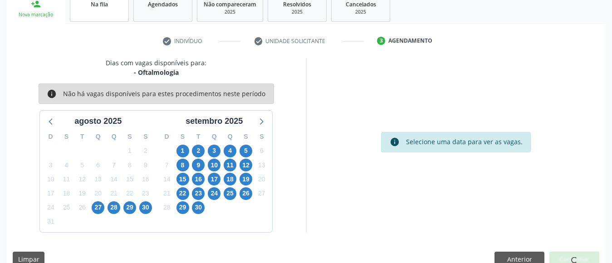
scroll to position [132, 0]
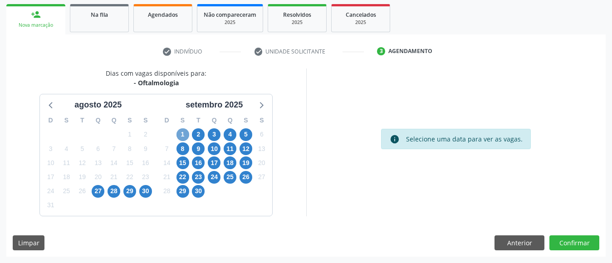
click at [182, 136] on span "1" at bounding box center [183, 134] width 13 height 13
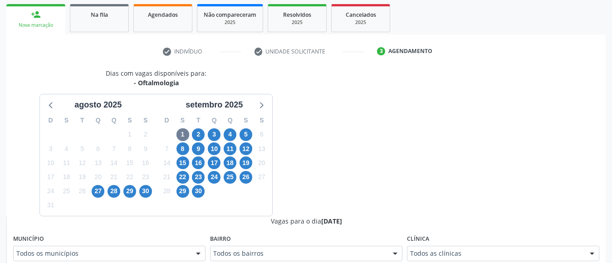
scroll to position [136, 0]
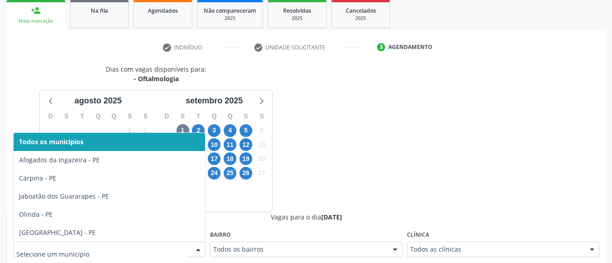
click at [187, 253] on div at bounding box center [109, 249] width 192 height 15
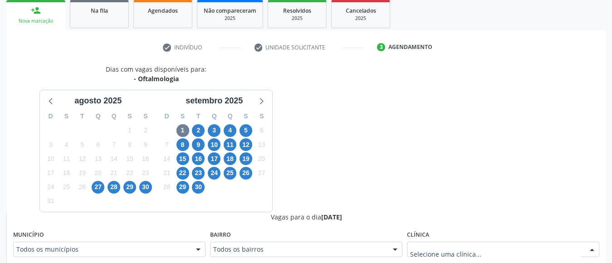
click at [438, 244] on div at bounding box center [503, 249] width 192 height 15
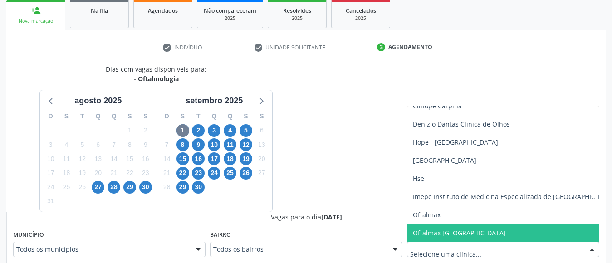
scroll to position [154, 0]
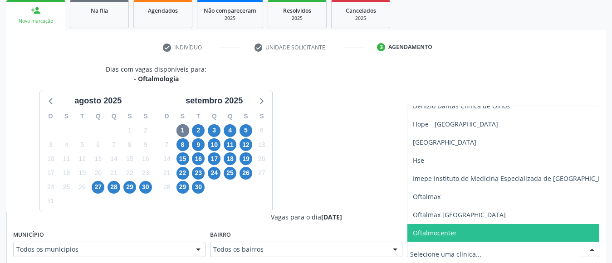
click at [455, 230] on span "Oftalmocenter" at bounding box center [435, 233] width 44 height 9
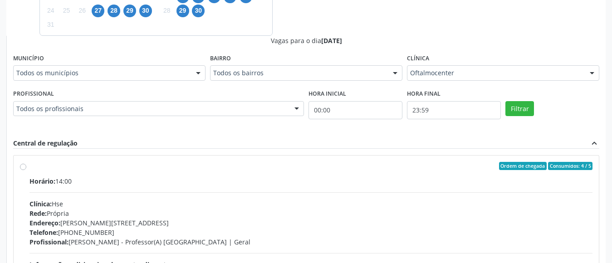
scroll to position [315, 0]
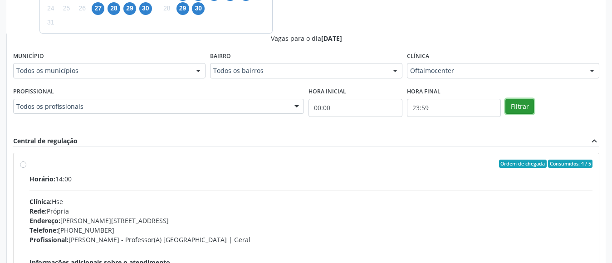
click at [523, 106] on button "Filtrar" at bounding box center [520, 106] width 29 height 15
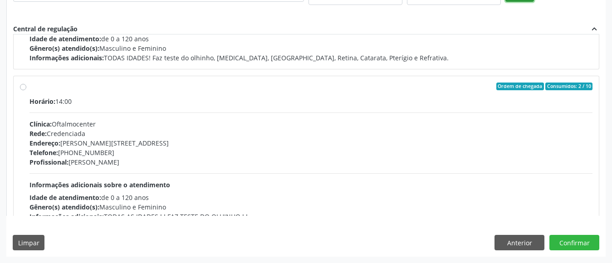
scroll to position [461, 0]
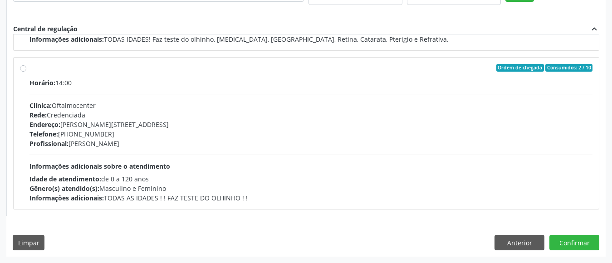
click at [411, 160] on div "Horário: 14:00 Clínica: Oftalmocenter Rede: Credenciada Endereço: Av Conselheir…" at bounding box center [311, 140] width 563 height 125
click at [26, 72] on input "Ordem de chegada Consumidos: 2 / 10 Horário: 14:00 Clínica: Oftalmocenter Rede:…" at bounding box center [23, 68] width 6 height 8
radio input "true"
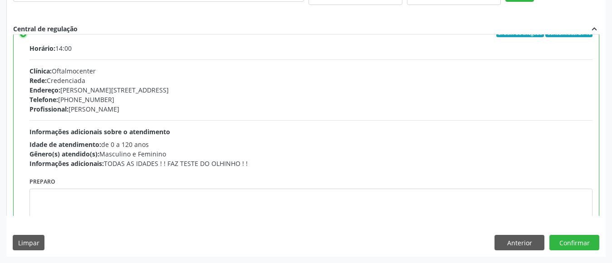
scroll to position [522, 0]
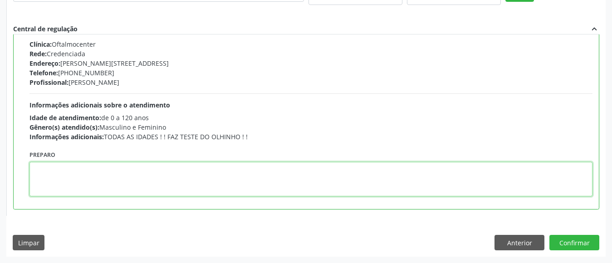
click at [542, 169] on textarea at bounding box center [311, 179] width 563 height 34
type textarea "81996601262"
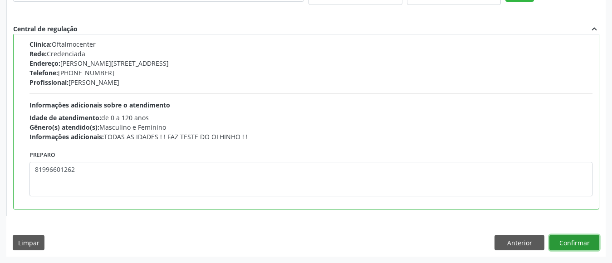
click at [576, 240] on button "Confirmar" at bounding box center [575, 242] width 50 height 15
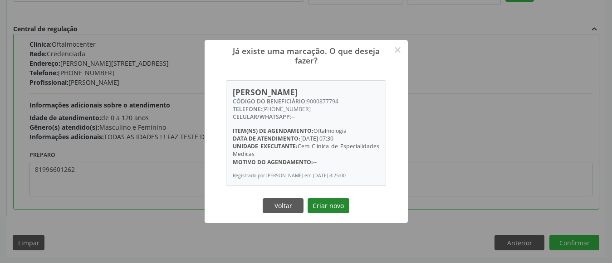
click at [342, 211] on button "Criar novo" at bounding box center [329, 205] width 42 height 15
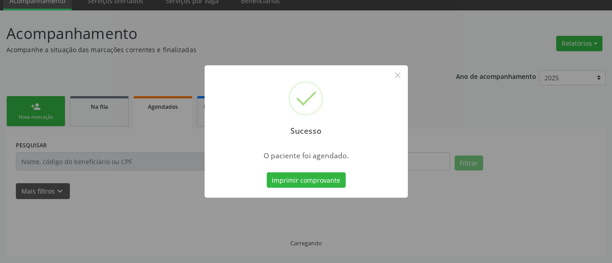
scroll to position [39, 0]
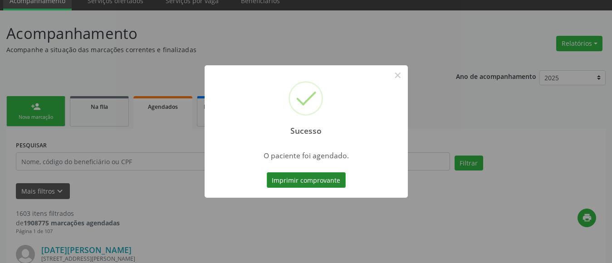
click at [323, 180] on button "Imprimir comprovante" at bounding box center [306, 179] width 79 height 15
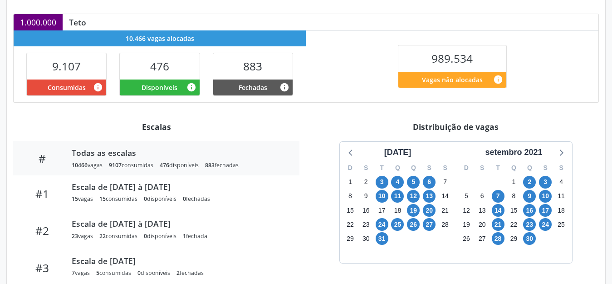
scroll to position [192, 0]
click at [560, 150] on icon at bounding box center [561, 152] width 12 height 12
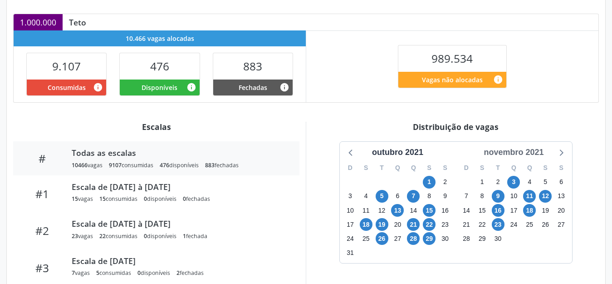
click at [518, 152] on div "novembro 2021" at bounding box center [513, 152] width 67 height 12
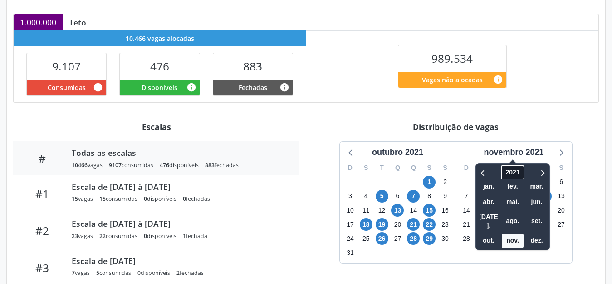
click at [512, 171] on span "2021" at bounding box center [513, 172] width 23 height 14
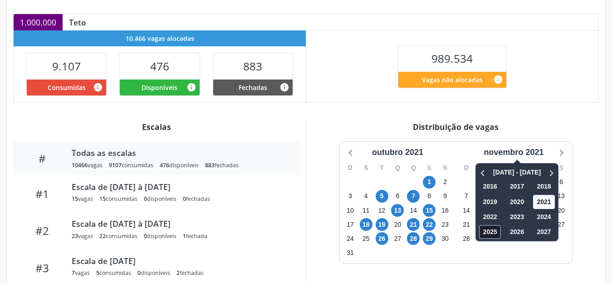
click at [487, 230] on span "2025" at bounding box center [491, 232] width 22 height 14
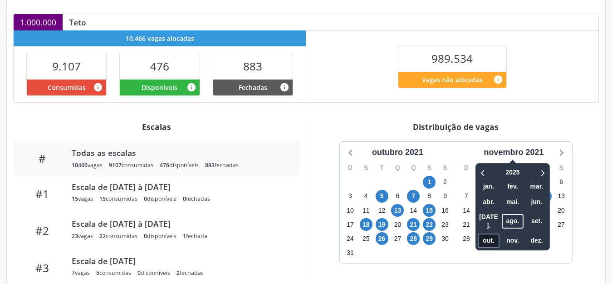
click at [491, 233] on span "out." at bounding box center [489, 240] width 22 height 14
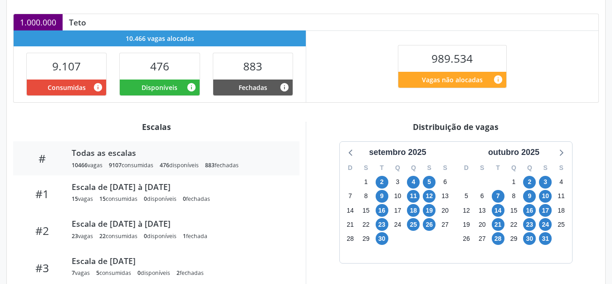
click at [491, 228] on div "21" at bounding box center [498, 224] width 16 height 14
